Goal: Transaction & Acquisition: Purchase product/service

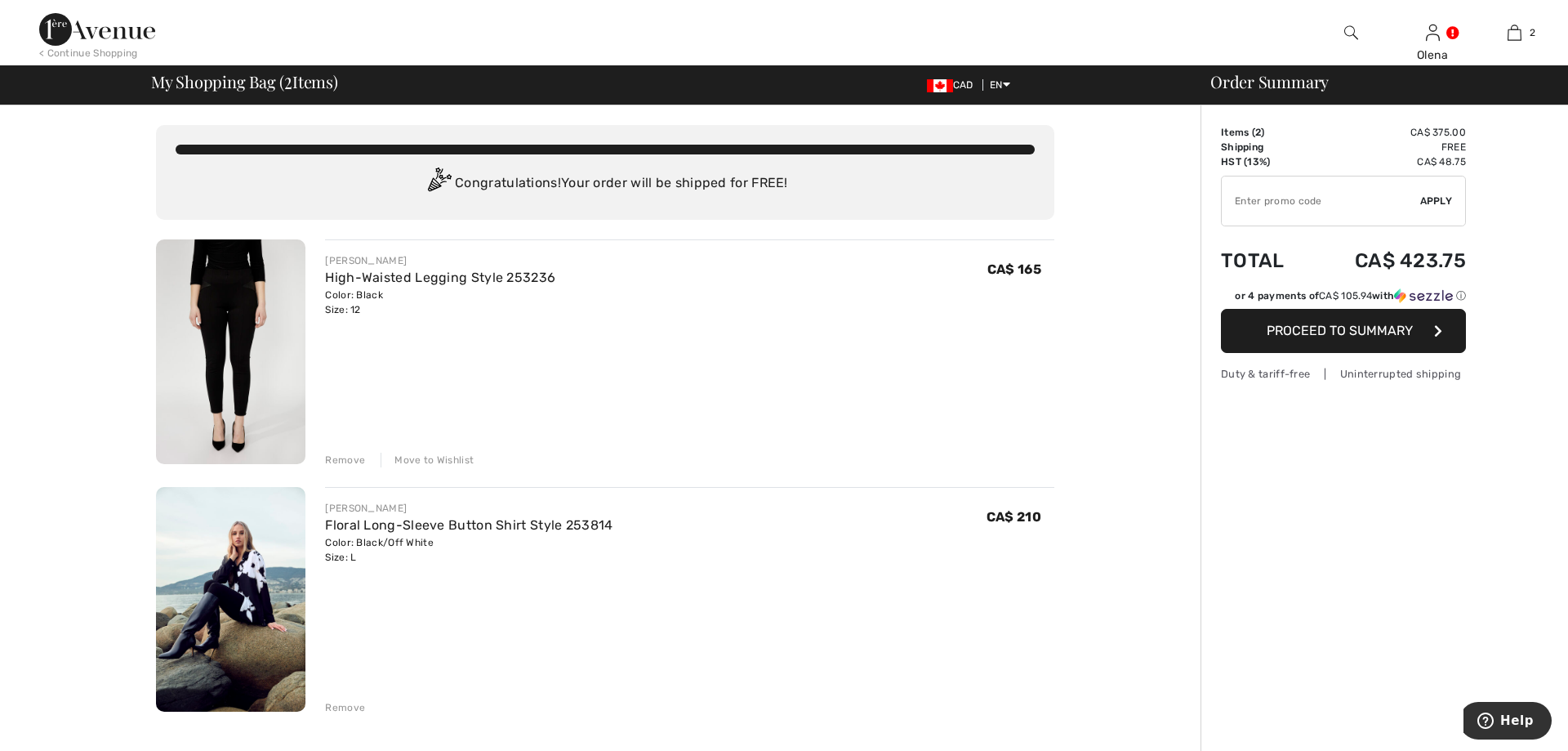
click at [1288, 213] on input "TEXT" at bounding box center [1320, 201] width 198 height 49
type input "NEW15"
click at [1429, 199] on span "Apply" at bounding box center [1436, 200] width 33 height 15
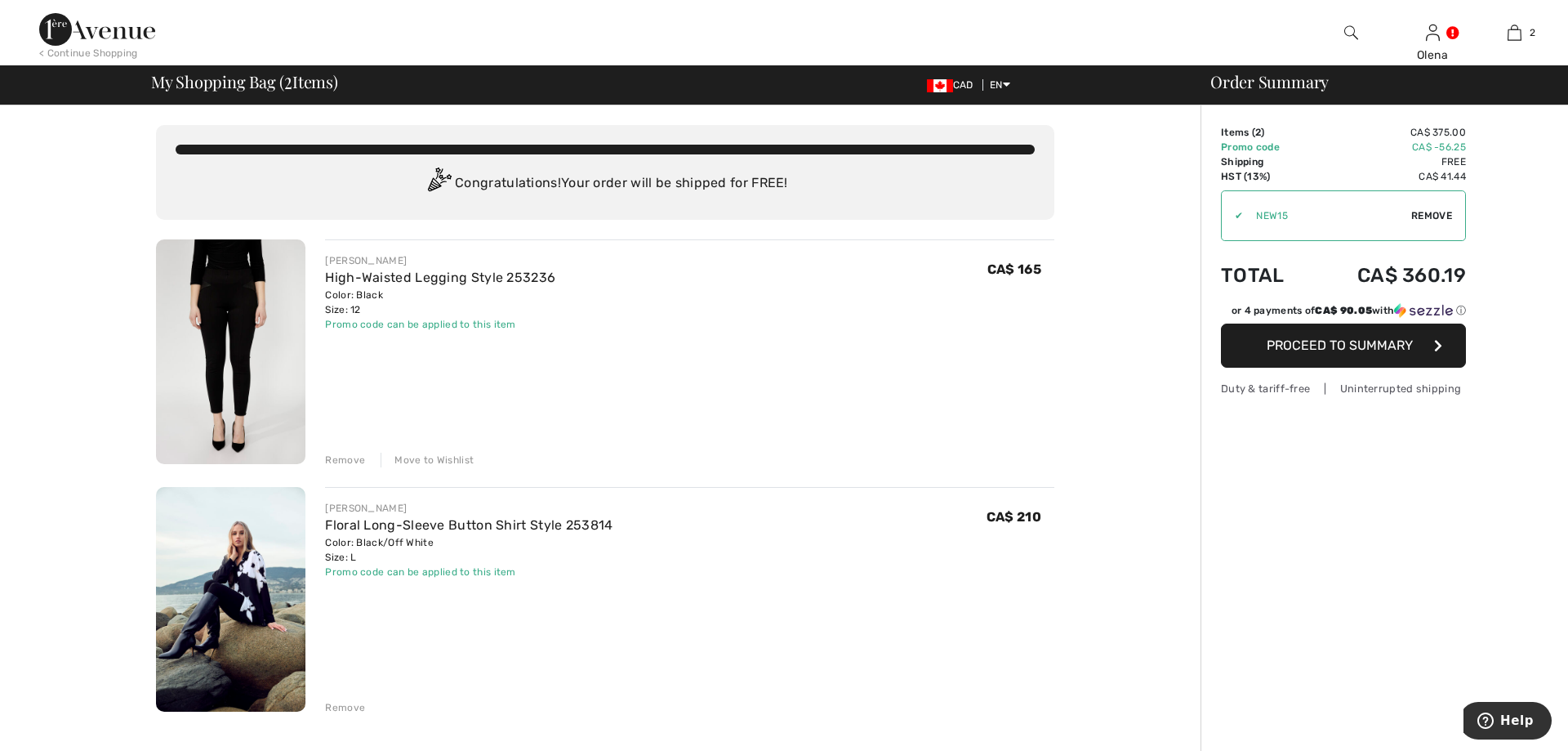
click at [1356, 347] on span "Proceed to Summary" at bounding box center [1339, 345] width 147 height 16
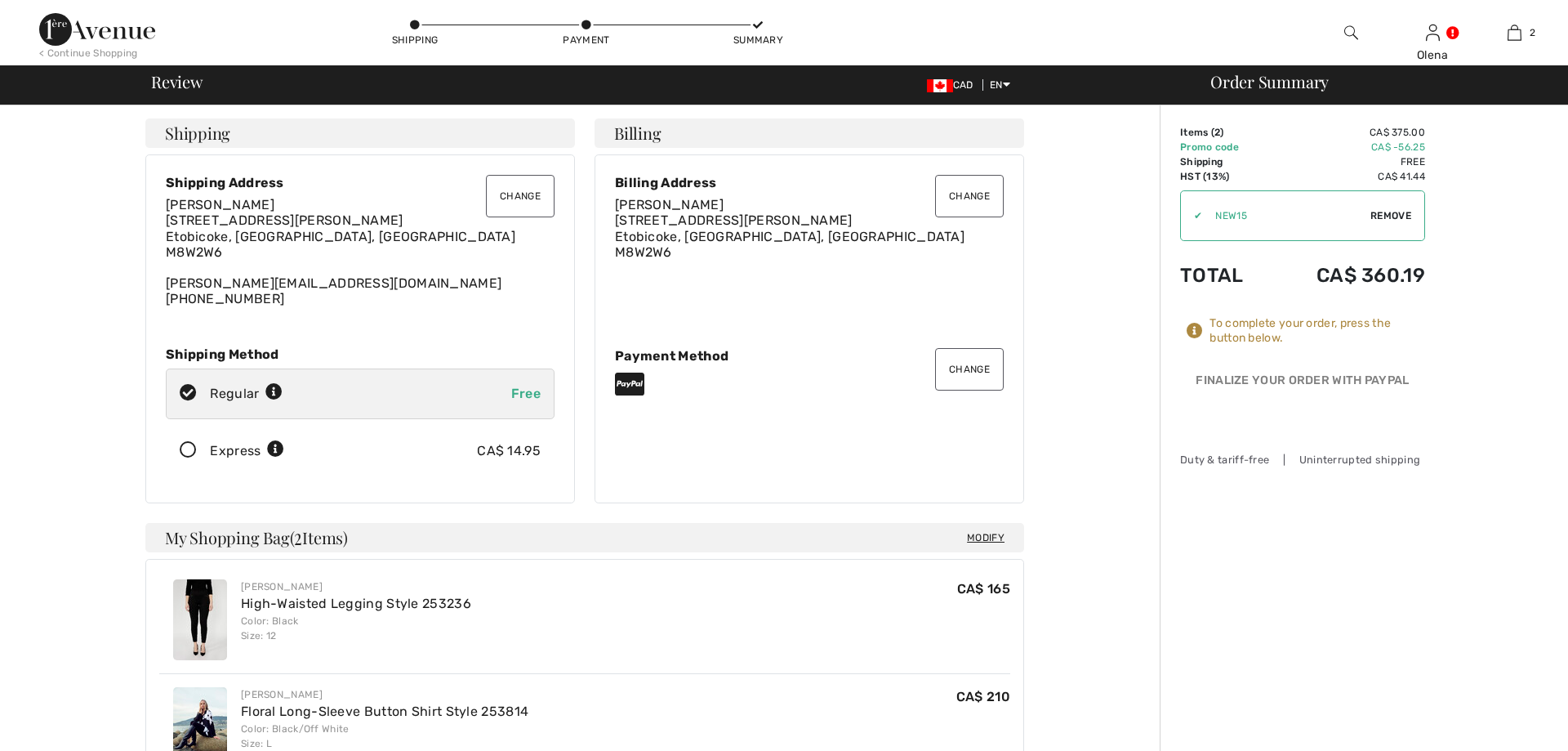
click at [972, 374] on button "Change" at bounding box center [969, 369] width 69 height 43
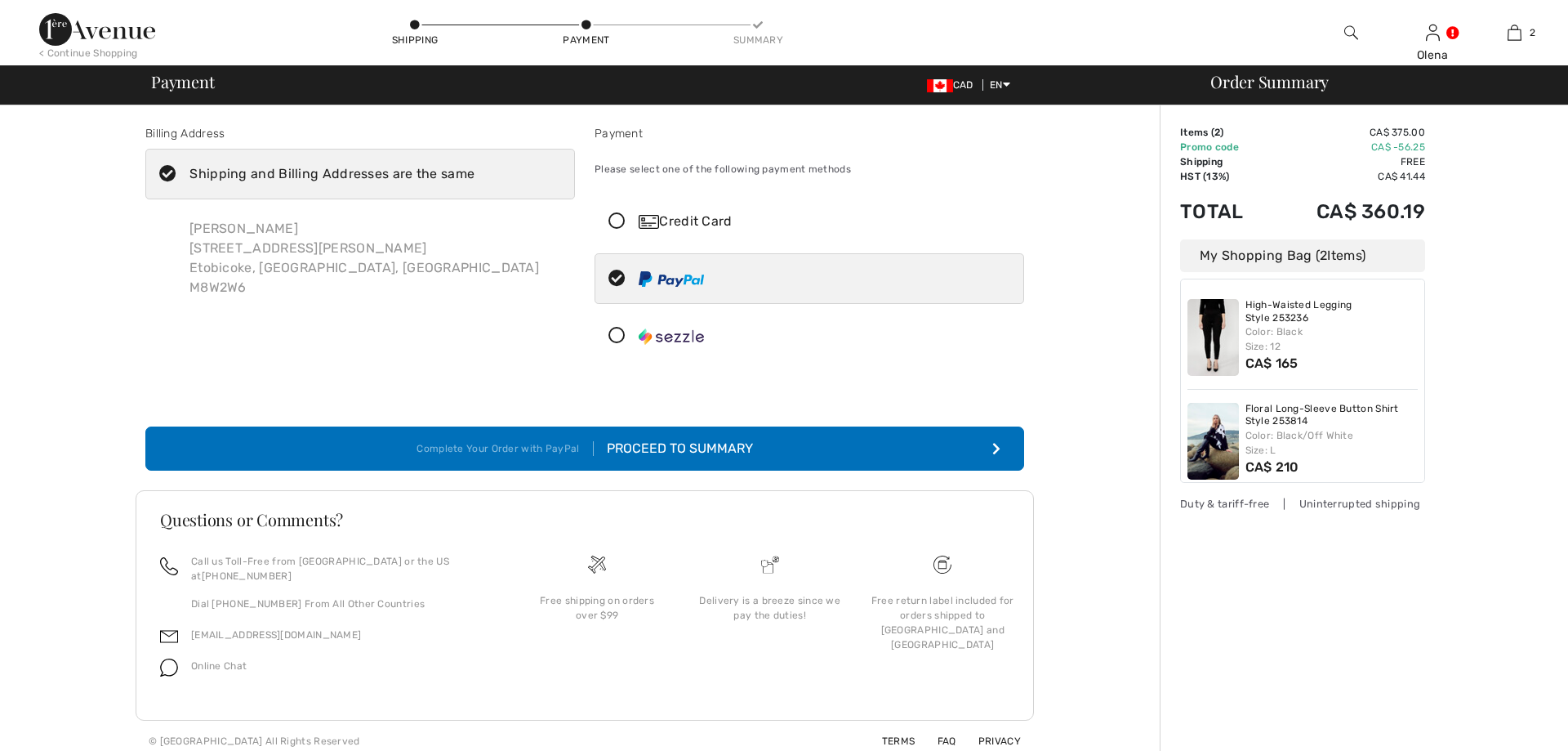
checkbox input "true"
click at [612, 332] on icon at bounding box center [617, 336] width 44 height 17
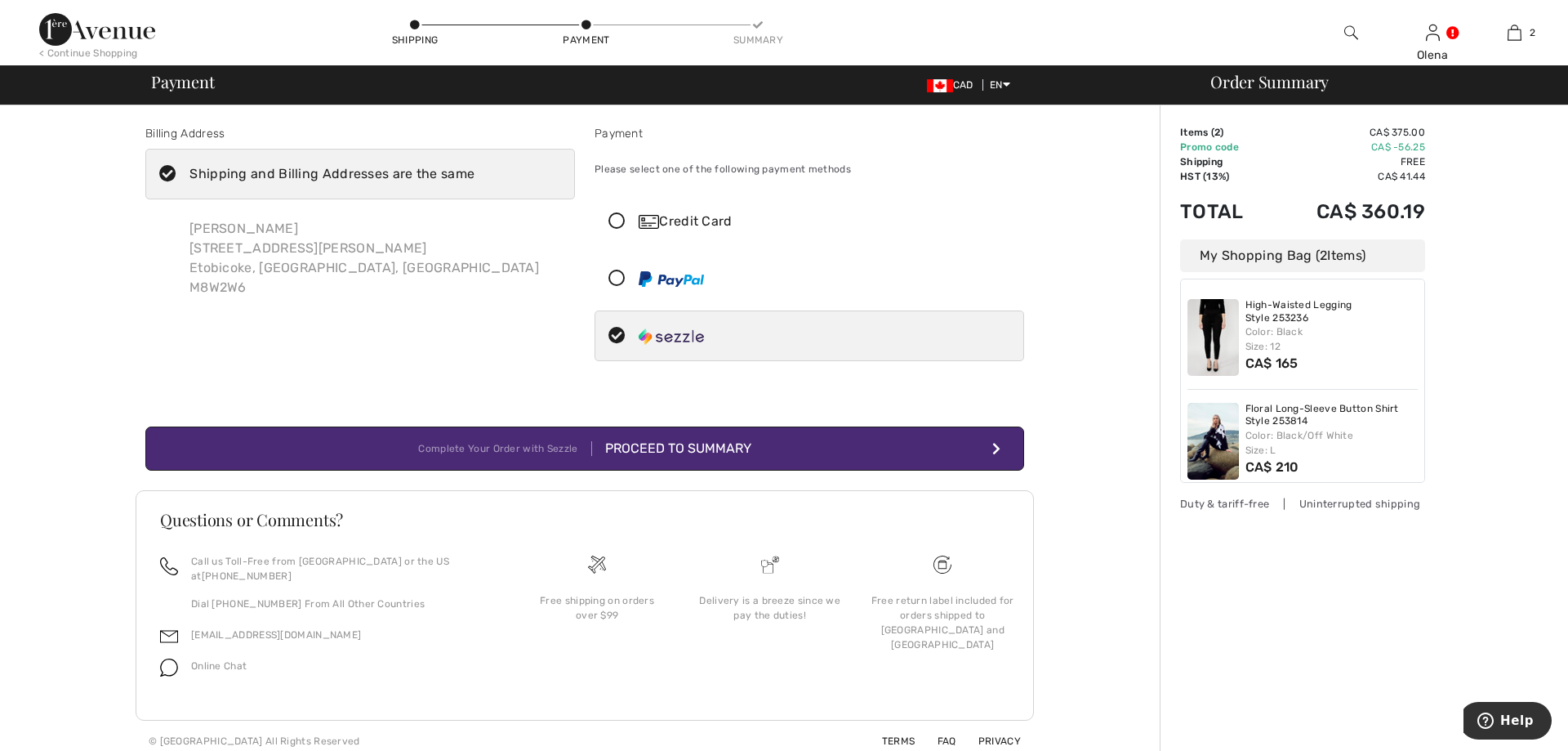
click at [803, 448] on button "Complete Your Order with Sezzle Proceed to Summary" at bounding box center [584, 448] width 879 height 44
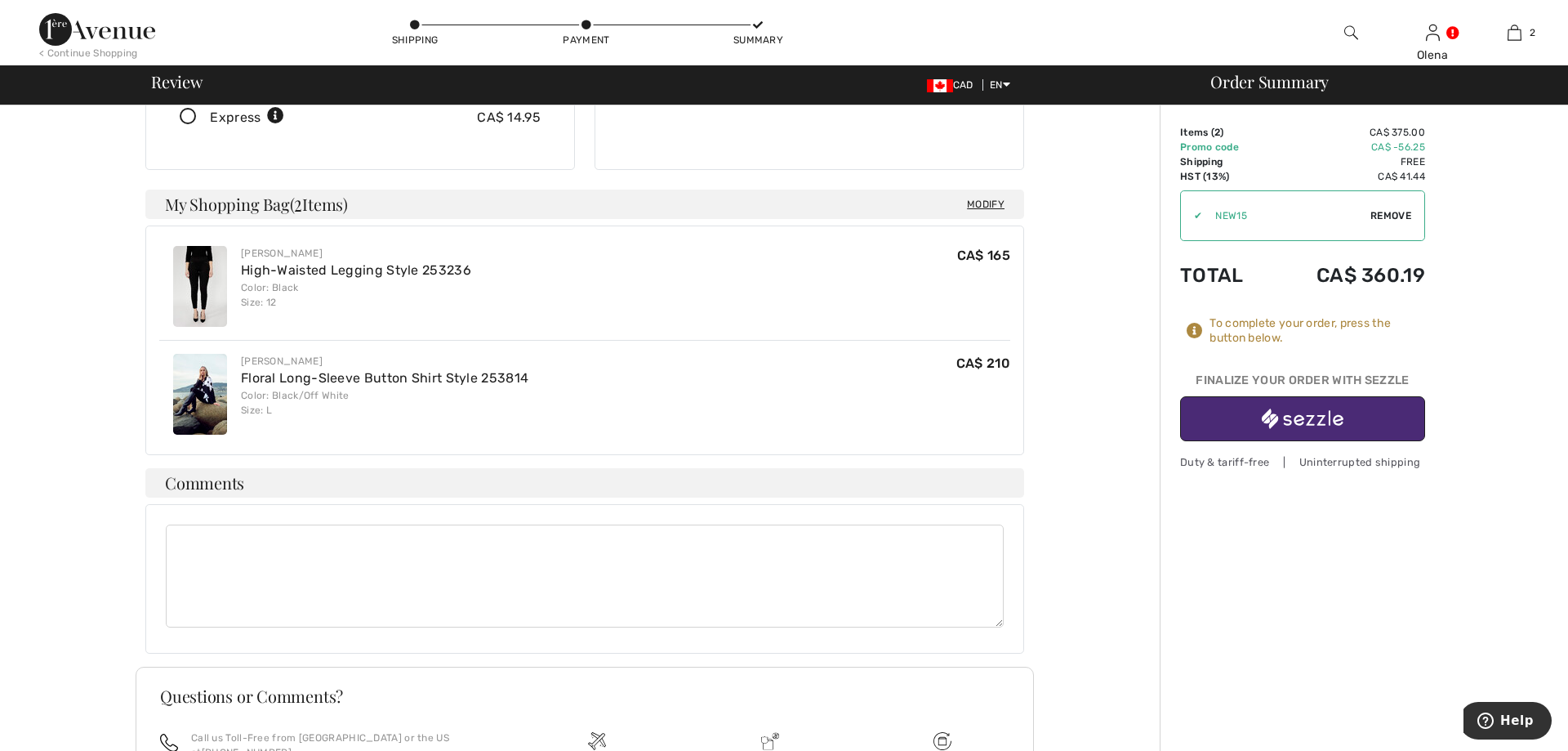
scroll to position [417, 0]
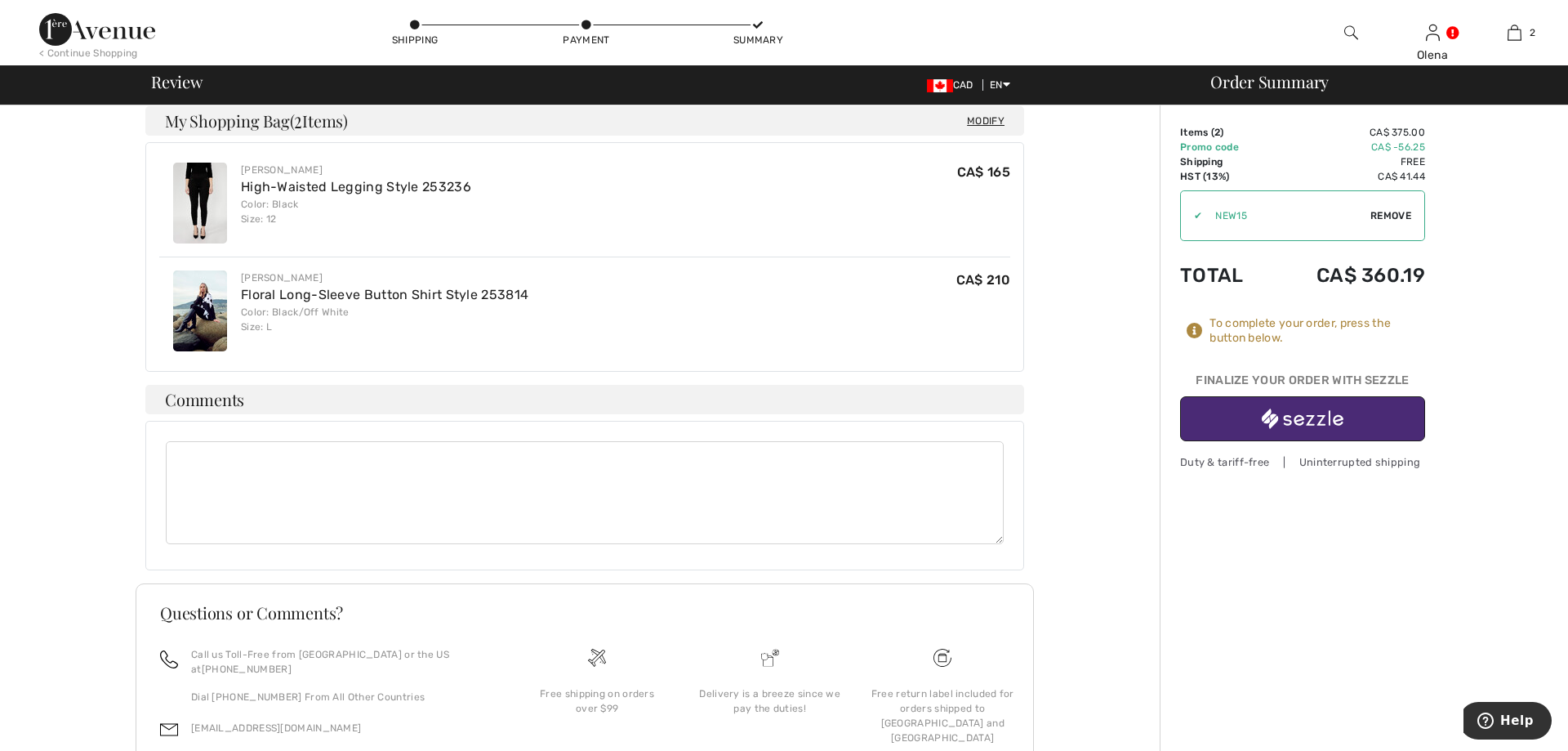
click at [1263, 424] on img "button" at bounding box center [1302, 418] width 82 height 20
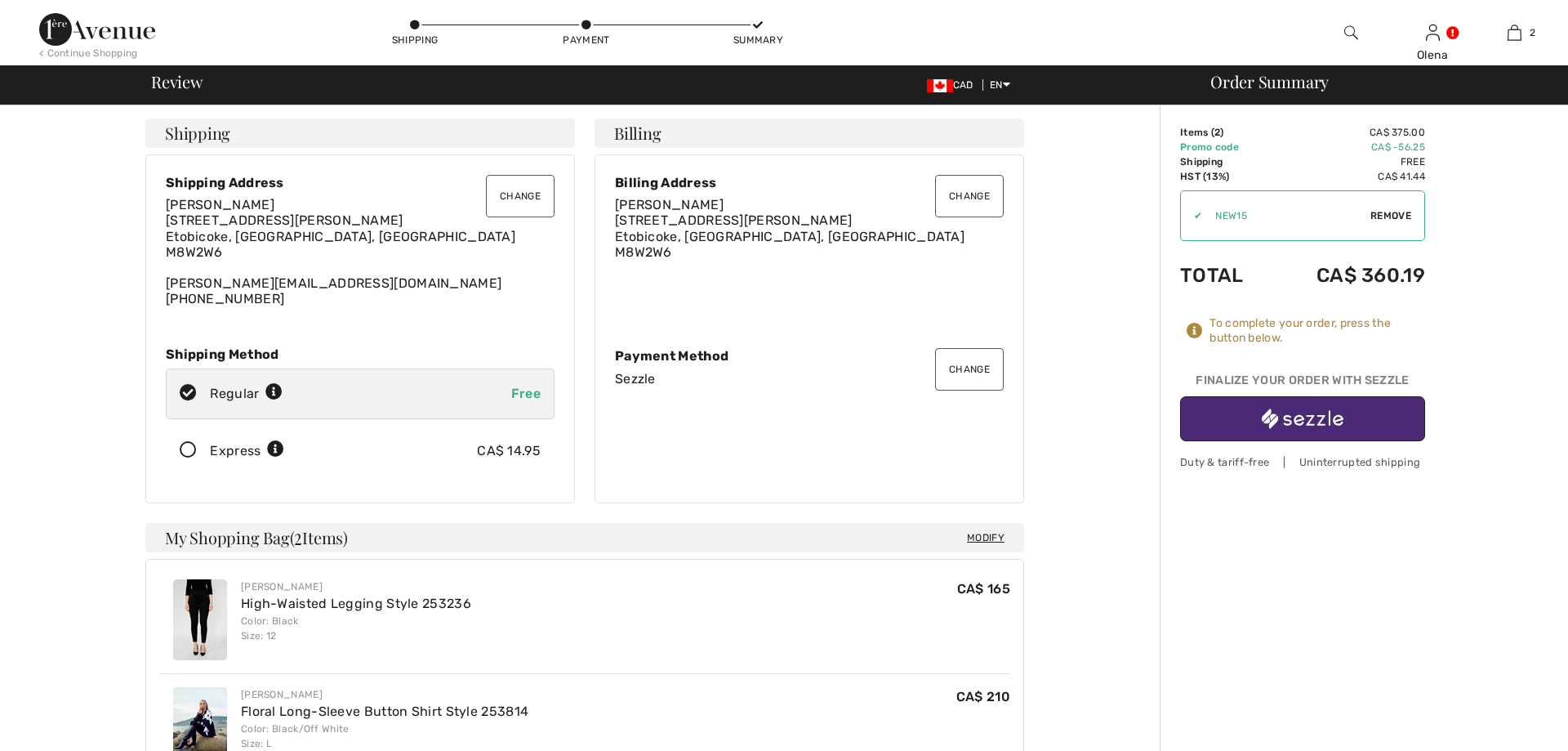
click at [1327, 432] on button "button" at bounding box center [1302, 419] width 245 height 45
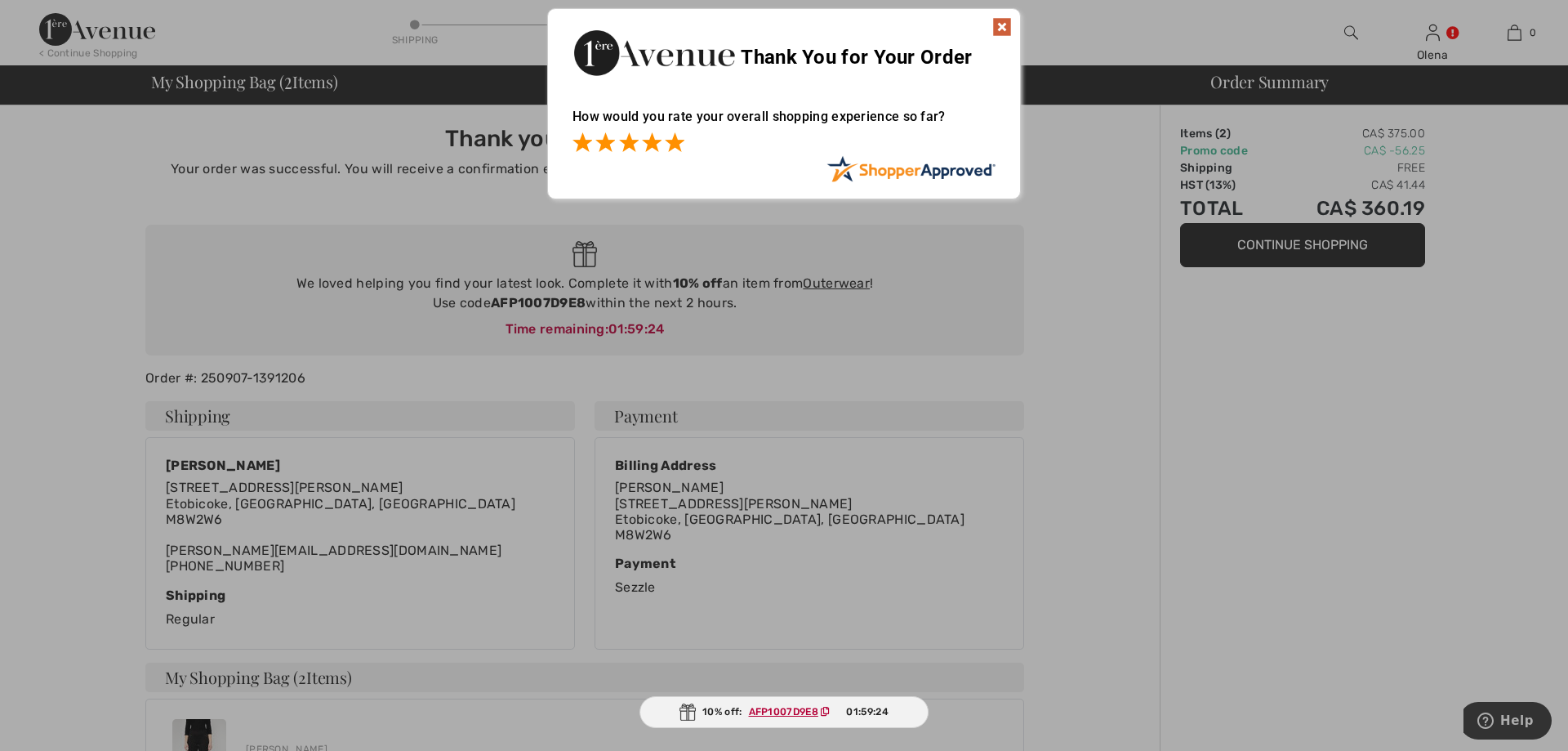
click at [675, 146] on span at bounding box center [674, 142] width 19 height 19
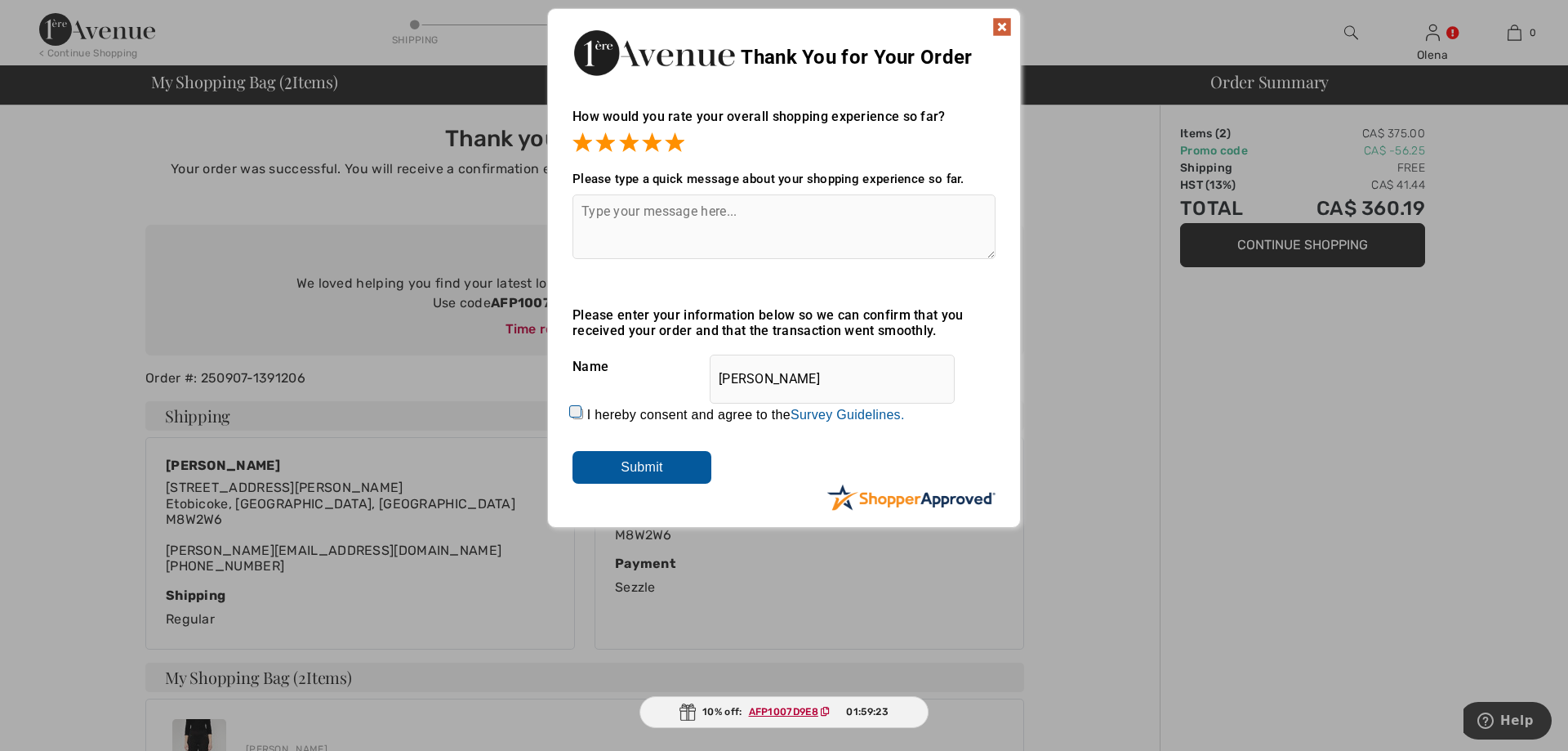
click at [569, 413] on div "How would you rate your overall shopping experience so far? It appears from you…" at bounding box center [784, 301] width 472 height 419
click at [565, 413] on div "How would you rate your overall shopping experience so far? It appears from you…" at bounding box center [784, 301] width 472 height 419
click at [580, 419] on input "I hereby consent and agree to the By submitting a review, you grant permission …" at bounding box center [577, 413] width 11 height 11
checkbox input "true"
click at [661, 214] on textarea at bounding box center [784, 226] width 423 height 64
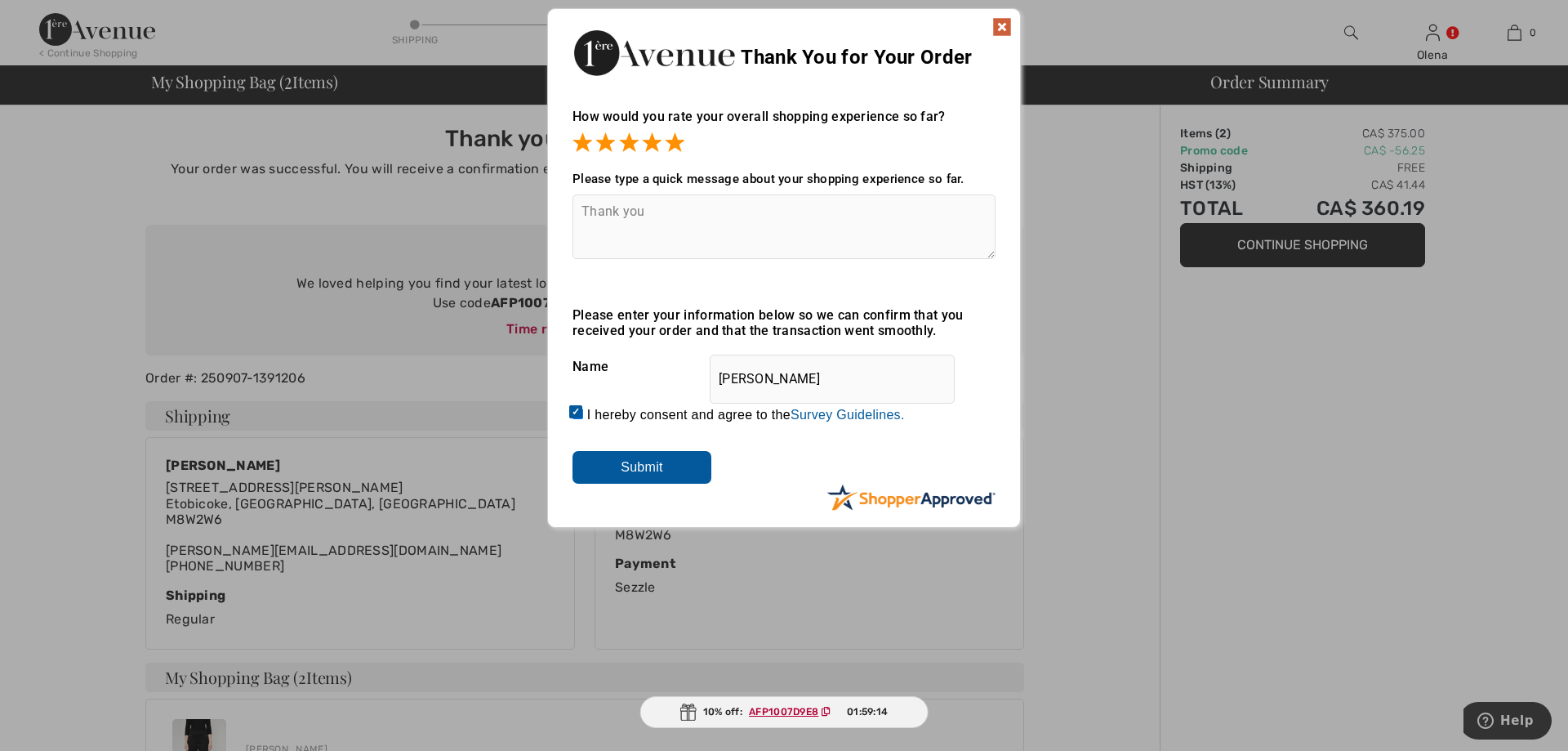
type textarea "Thank you"
click at [583, 461] on div "Please enter your information below so we can confirm that you received your or…" at bounding box center [784, 395] width 423 height 177
click at [584, 464] on input "Submit" at bounding box center [641, 467] width 139 height 33
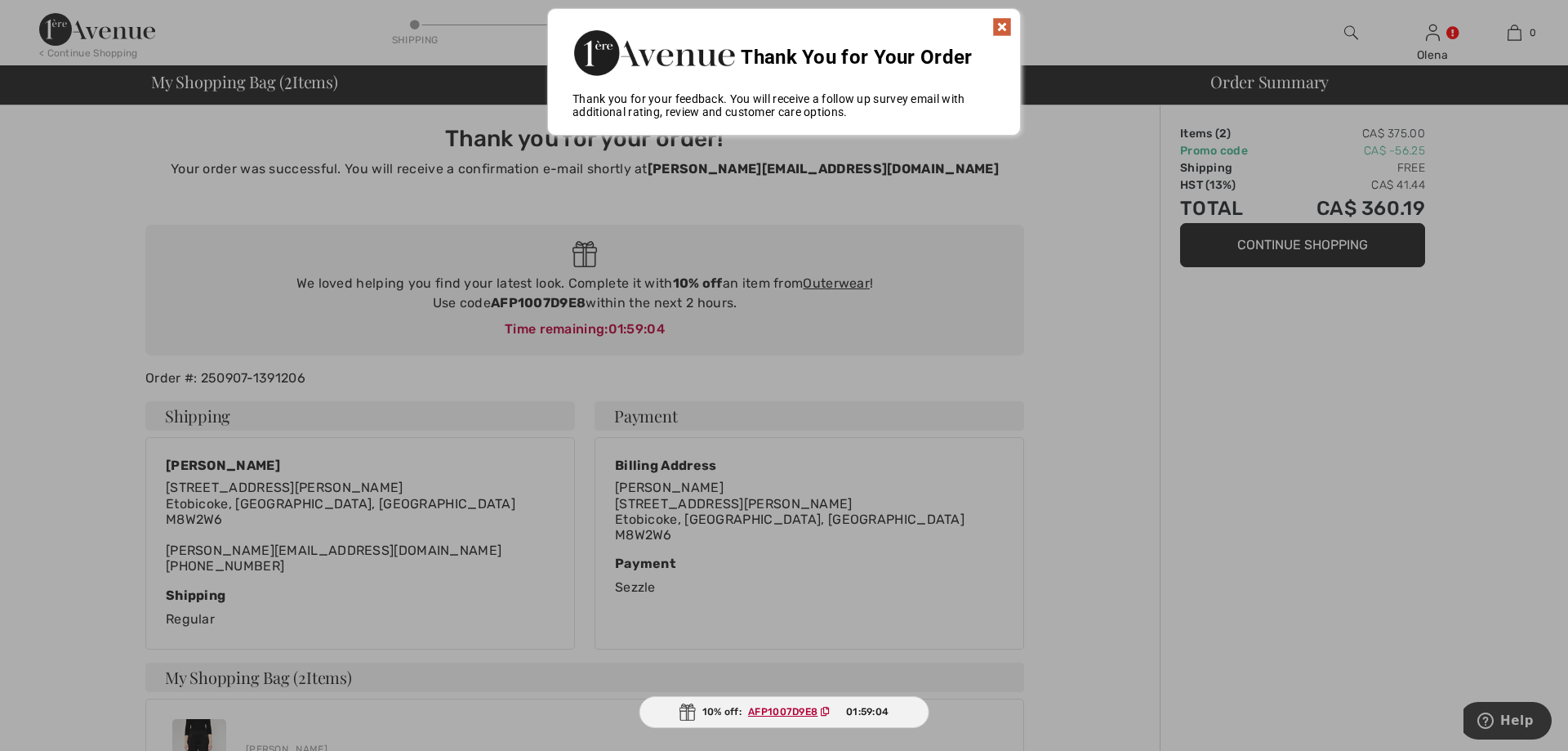
click at [998, 26] on img at bounding box center [1002, 27] width 19 height 19
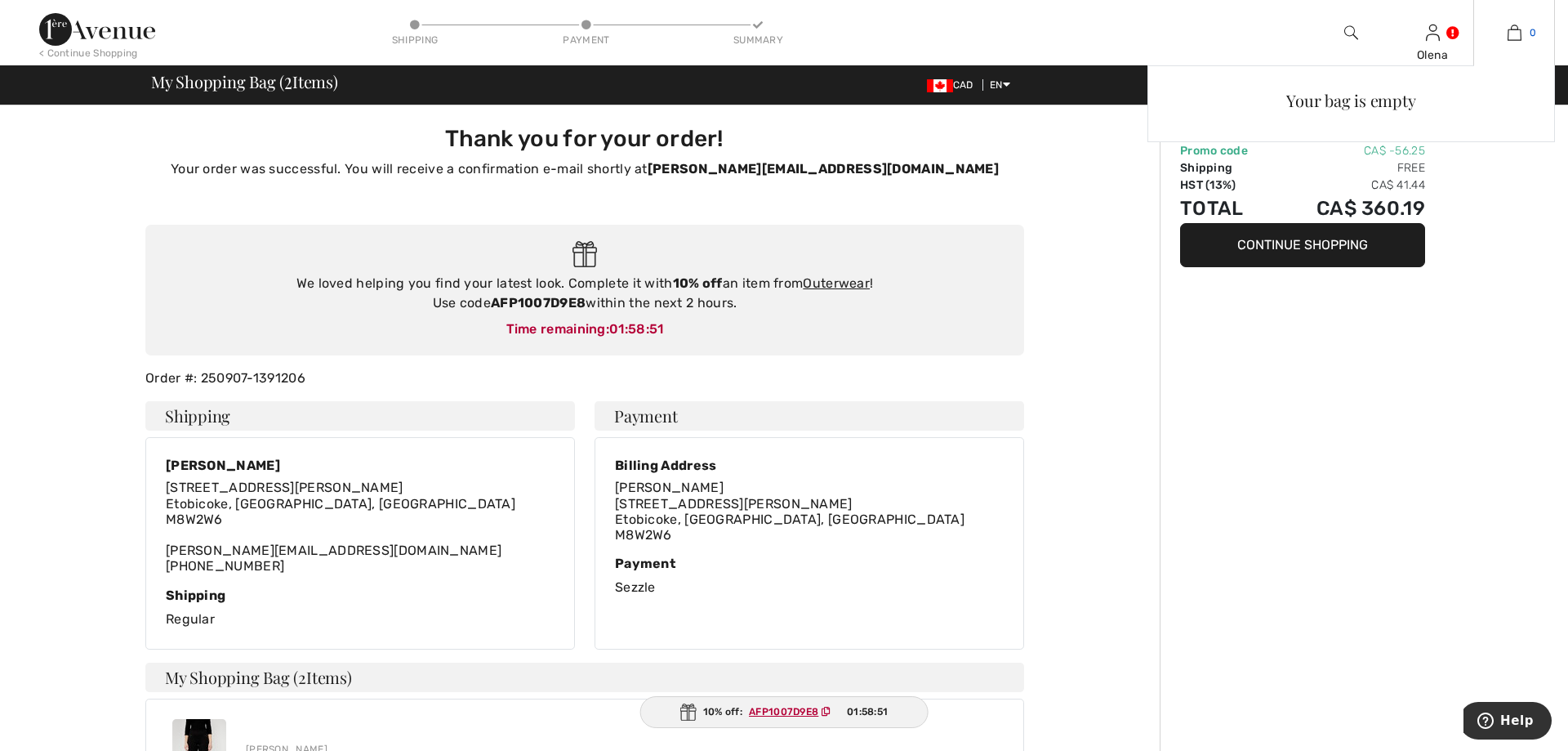
click at [1521, 41] on link "0" at bounding box center [1514, 33] width 80 height 19
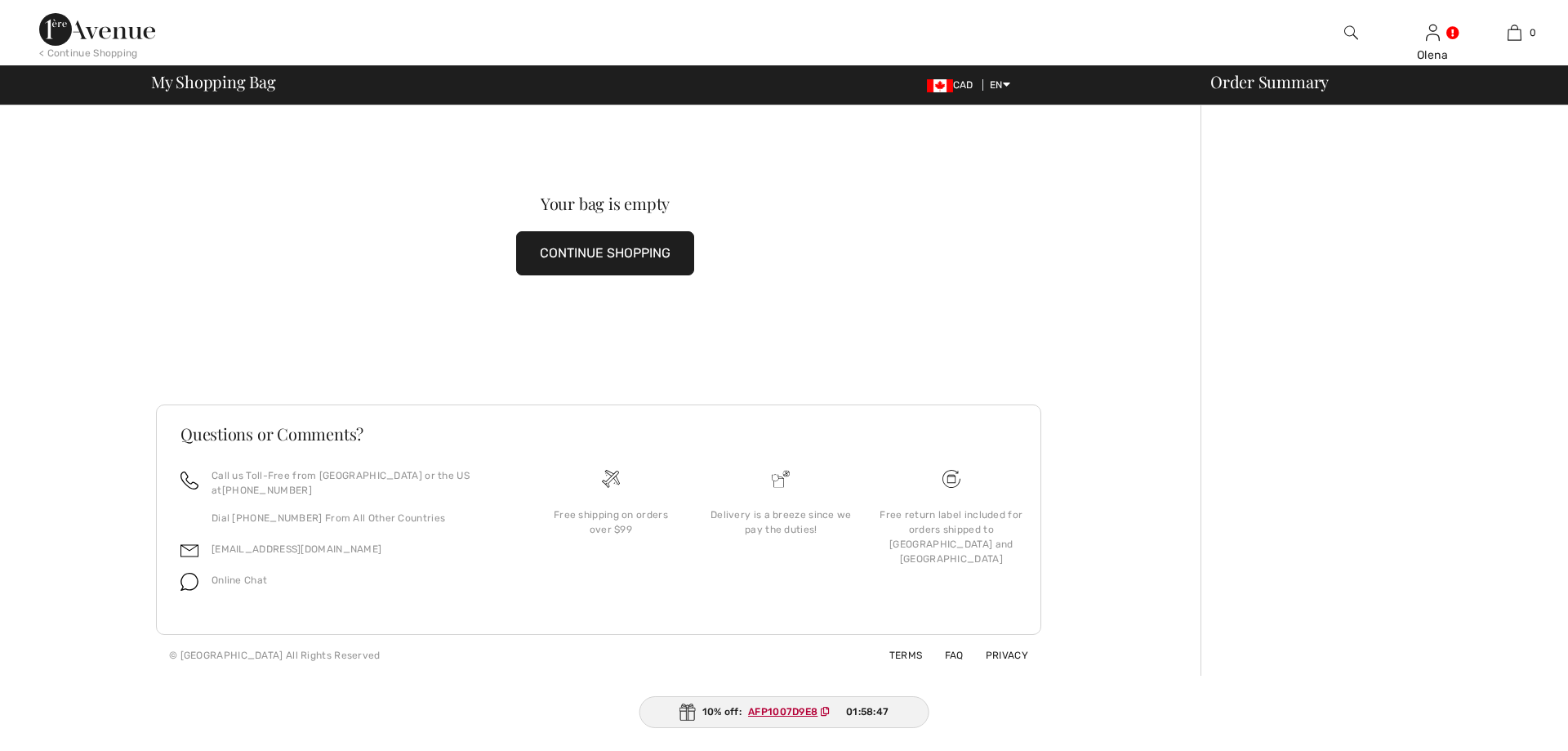
click at [634, 263] on button "CONTINUE SHOPPING" at bounding box center [604, 253] width 178 height 44
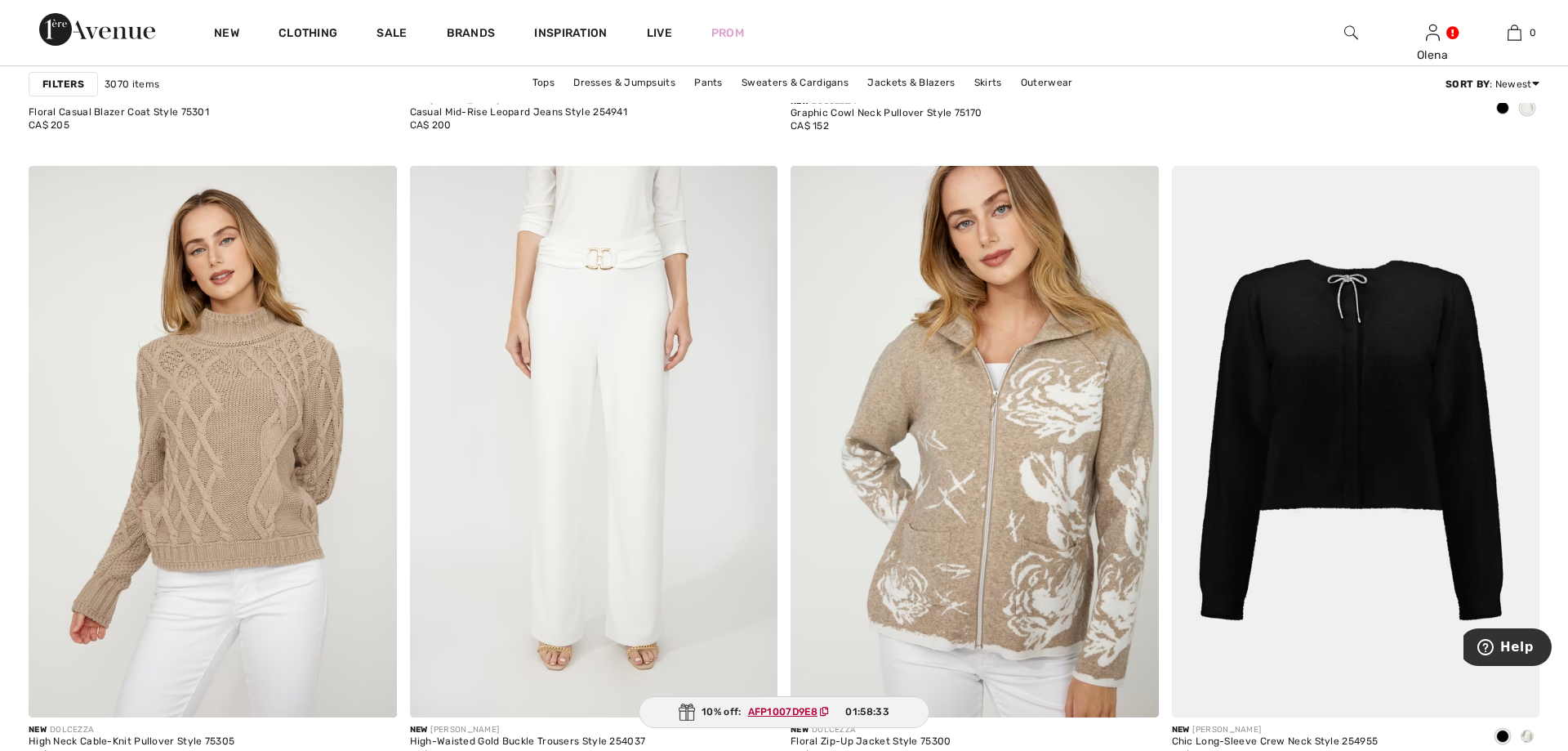
scroll to position [1500, 0]
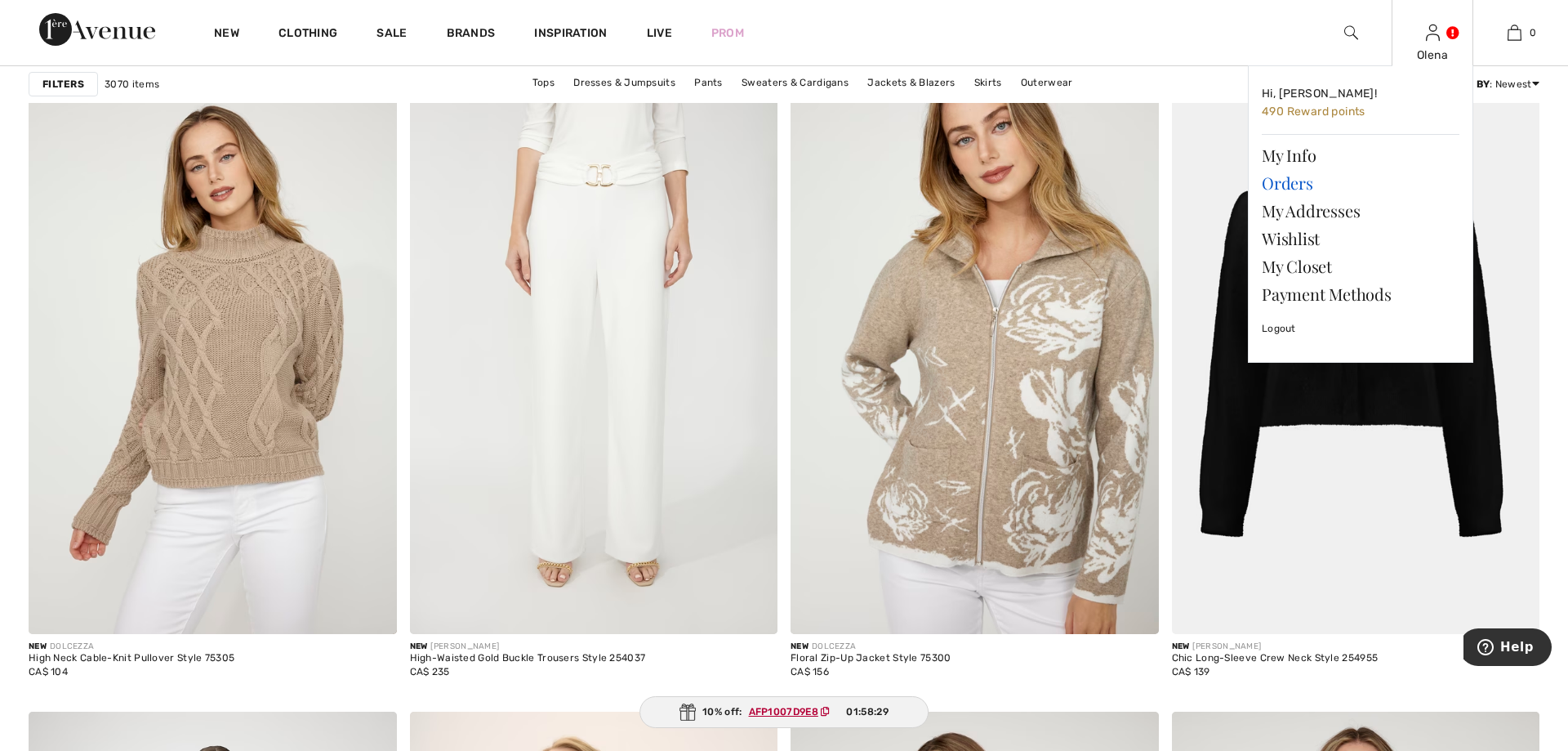
click at [1333, 186] on link "Orders" at bounding box center [1359, 183] width 197 height 28
click at [1307, 186] on link "Orders" at bounding box center [1359, 183] width 197 height 28
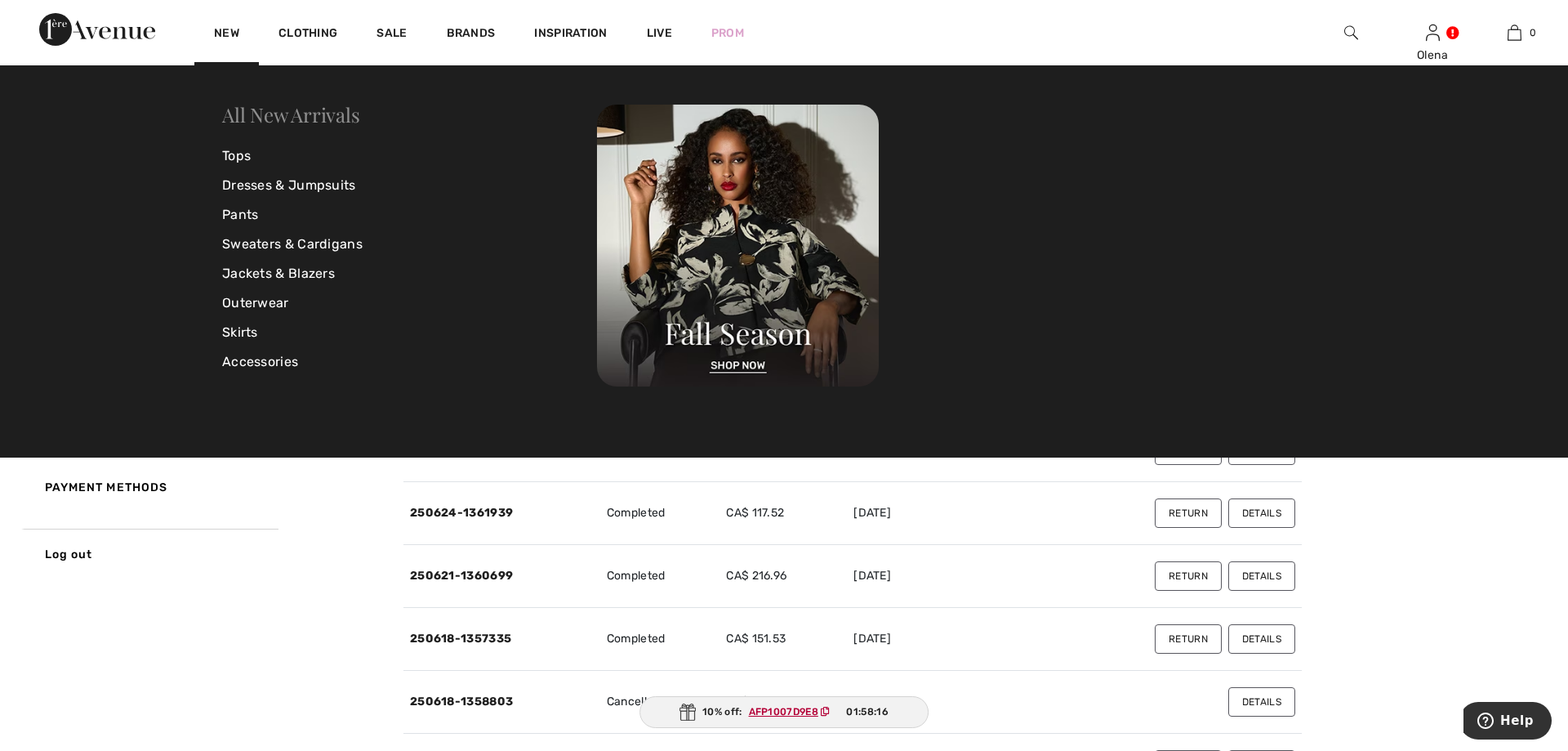
click at [242, 120] on link "All New Arrivals" at bounding box center [290, 114] width 137 height 26
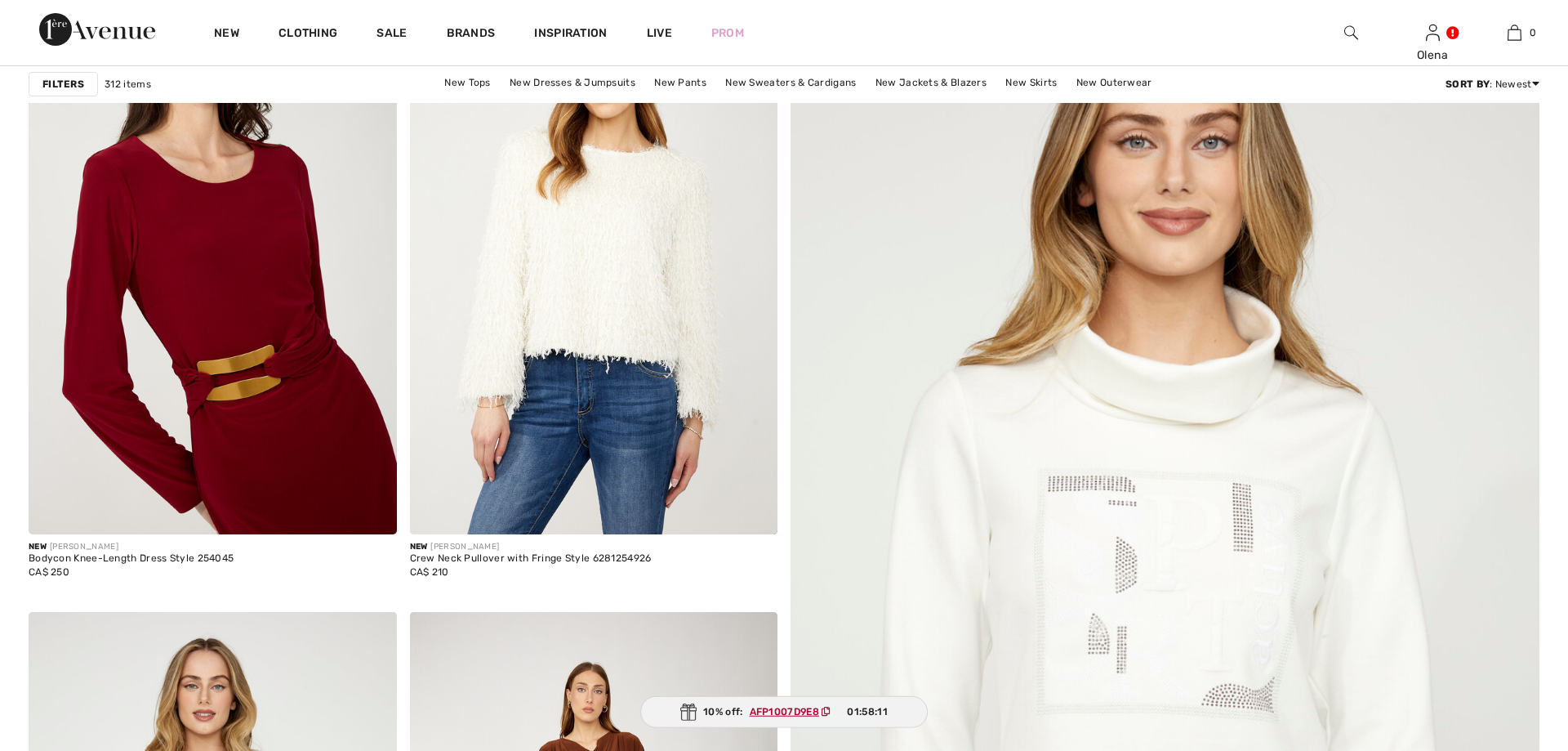
checkbox input "true"
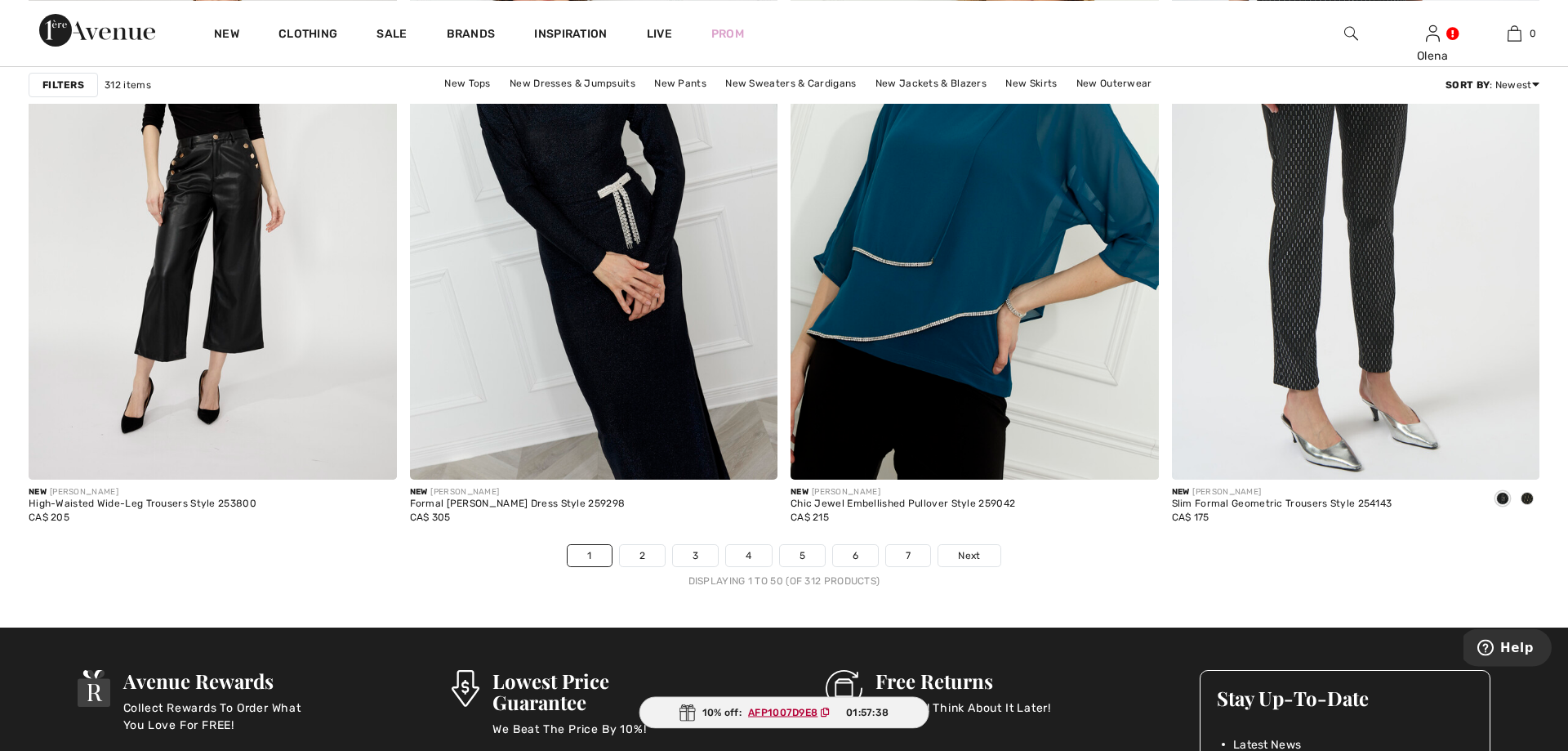
scroll to position [9500, 0]
